Goal: Task Accomplishment & Management: Manage account settings

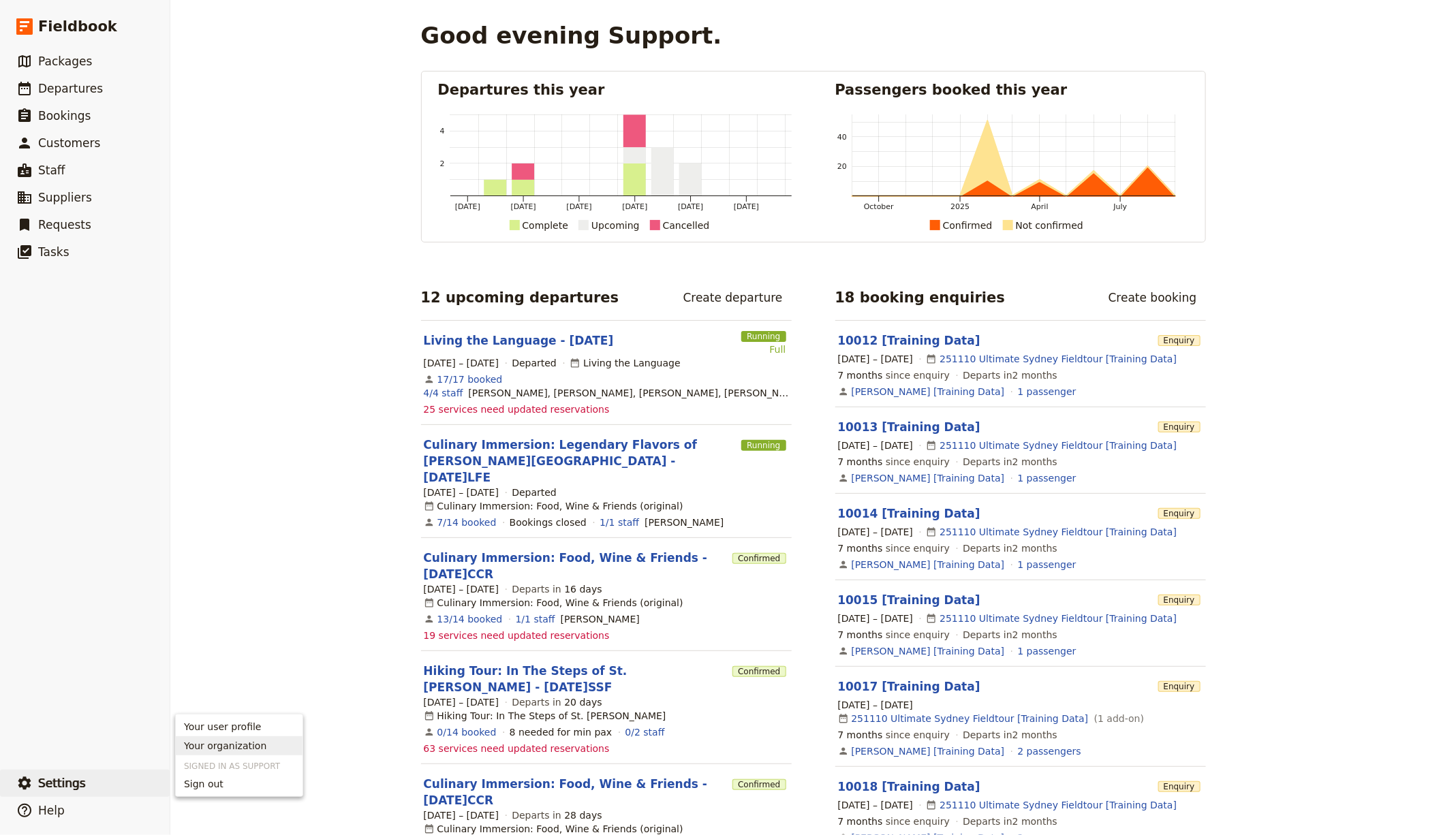
scroll to position [1003, 0]
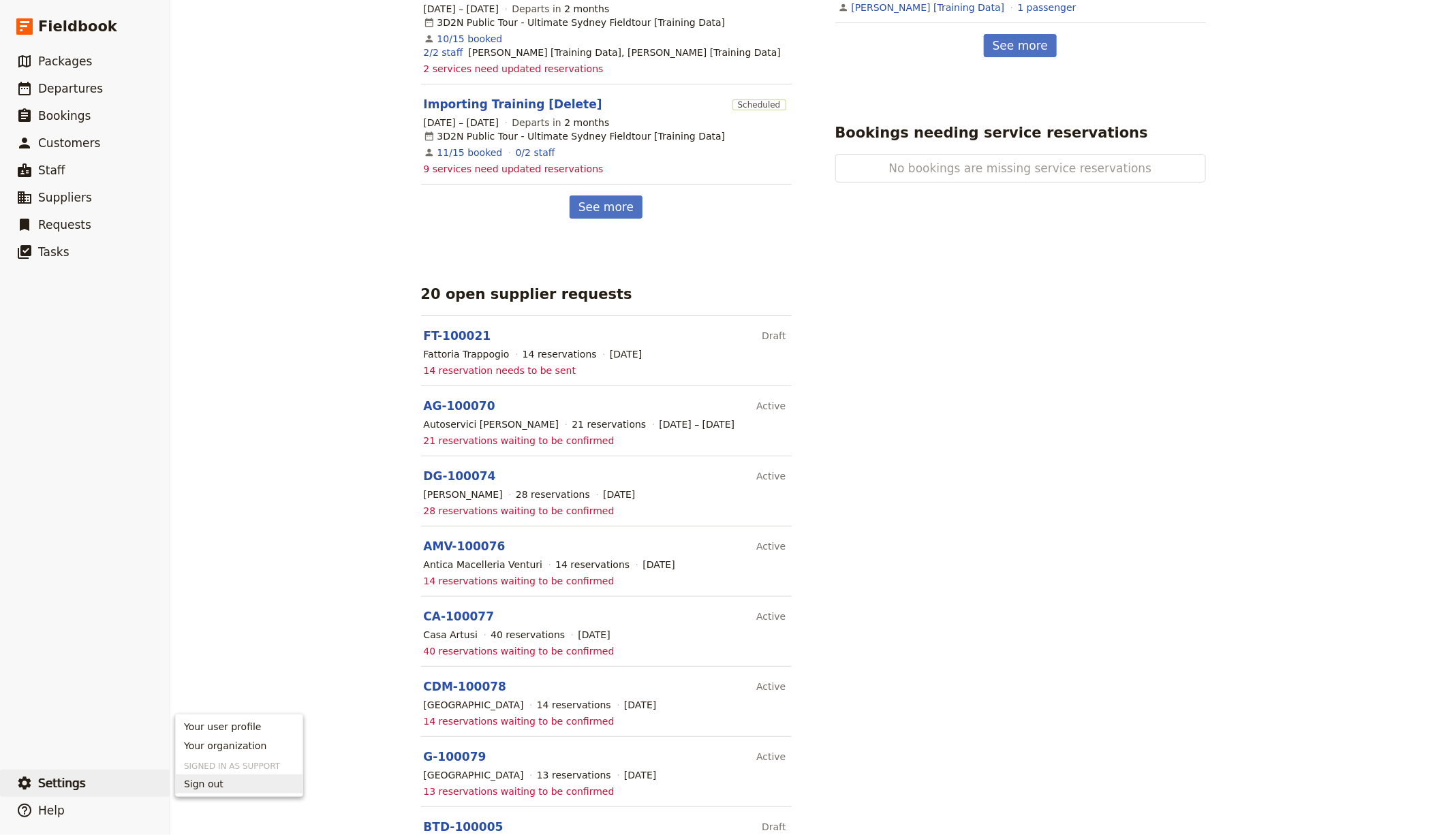
click at [219, 777] on button "Sign out" at bounding box center [239, 784] width 127 height 19
